Goal: Transaction & Acquisition: Book appointment/travel/reservation

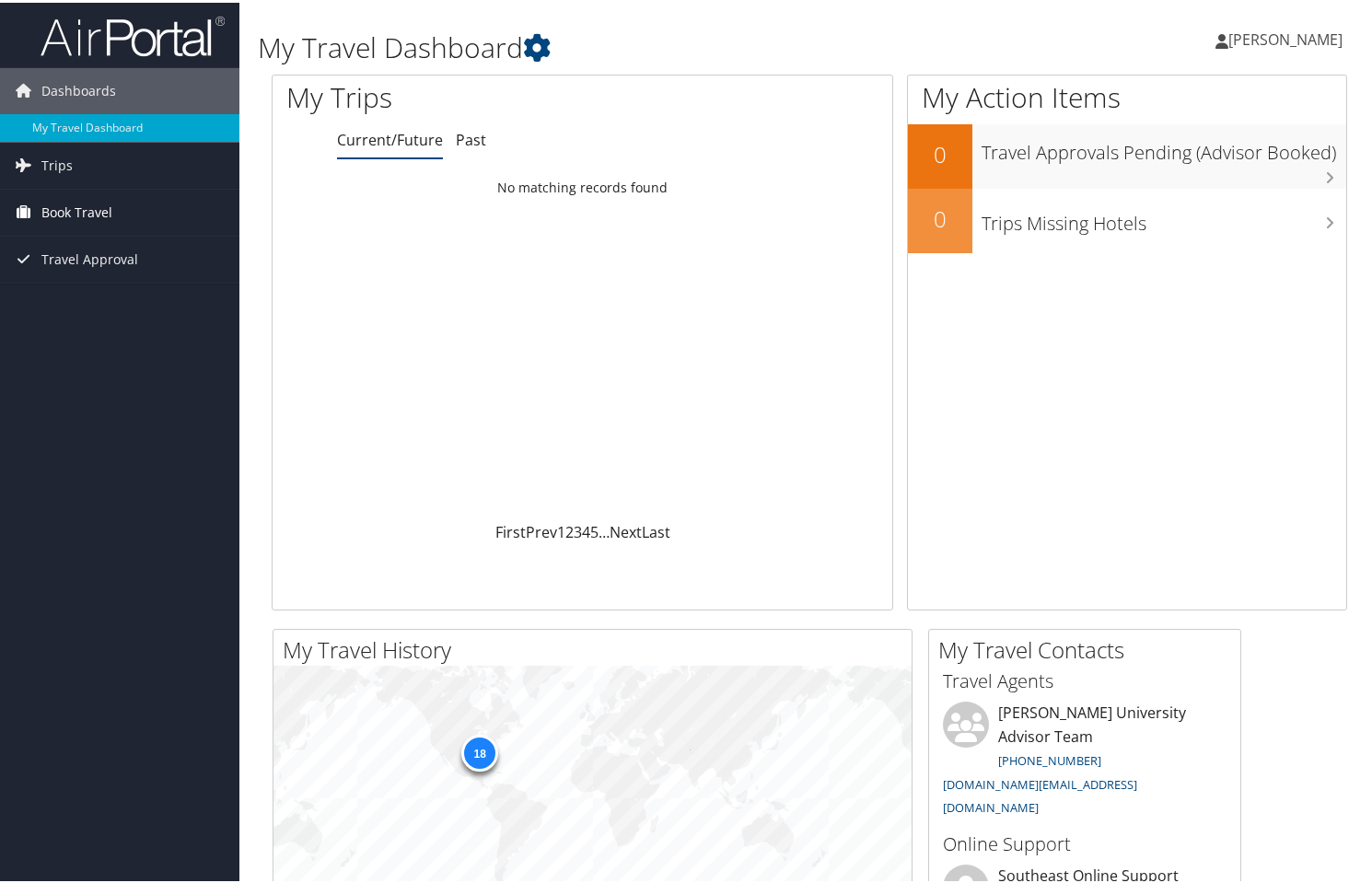
click at [71, 203] on span "Book Travel" at bounding box center [77, 209] width 71 height 46
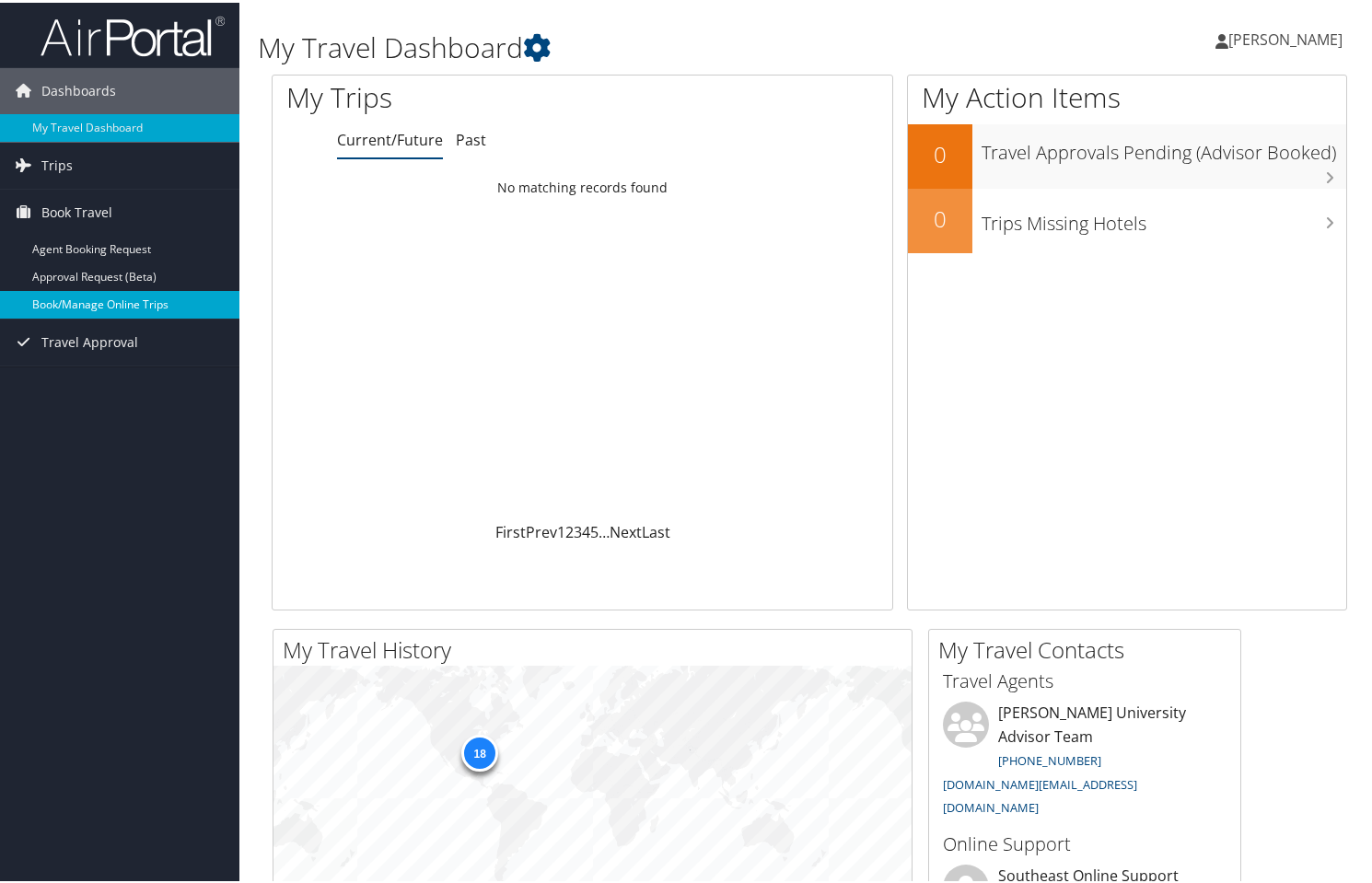
click at [104, 305] on link "Book/Manage Online Trips" at bounding box center [120, 302] width 239 height 28
